Goal: Information Seeking & Learning: Learn about a topic

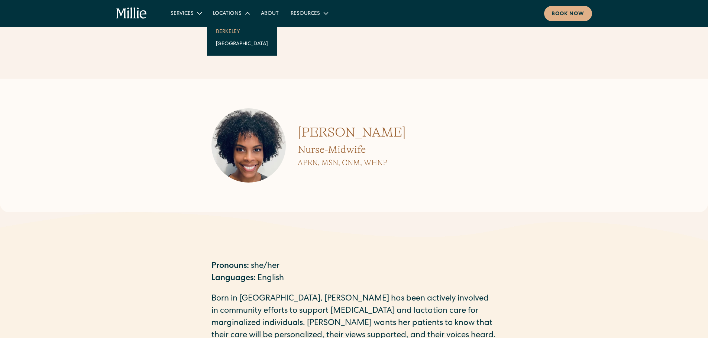
click at [228, 31] on link "Berkeley" at bounding box center [242, 31] width 64 height 12
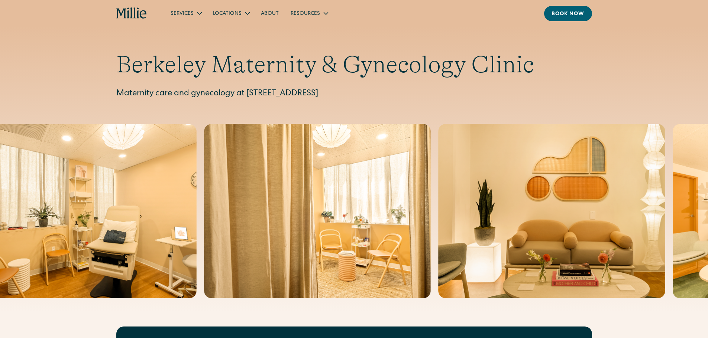
drag, startPoint x: 118, startPoint y: 93, endPoint x: 479, endPoint y: 81, distance: 360.5
click at [479, 81] on div "Berkeley Maternity & Gynecology Clinic Maternity care and gynecology at 2999 Re…" at bounding box center [353, 76] width 475 height 50
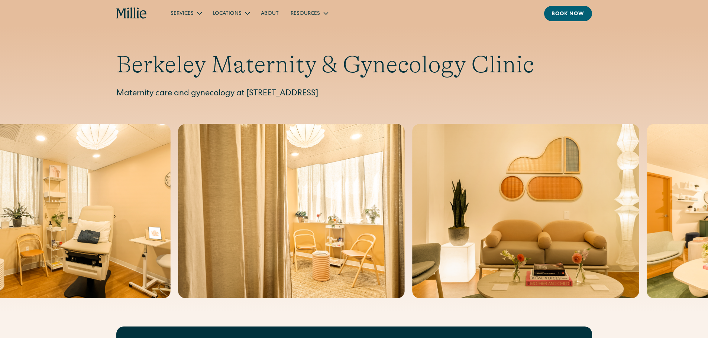
copy p "Maternity care and gynecology at 2999 Regent Street, Suite 524, Berkeley, CA 94…"
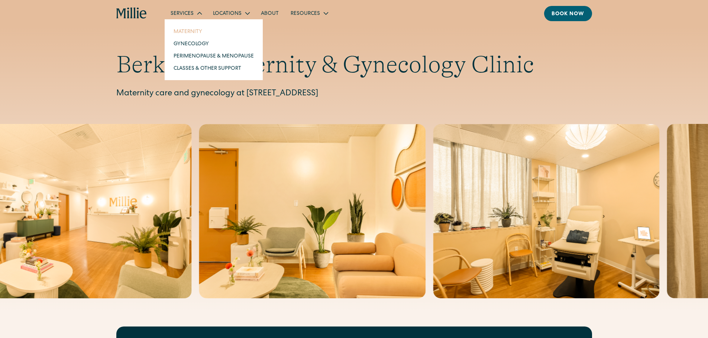
click at [193, 30] on link "Maternity" at bounding box center [214, 31] width 92 height 12
